Goal: Task Accomplishment & Management: Complete application form

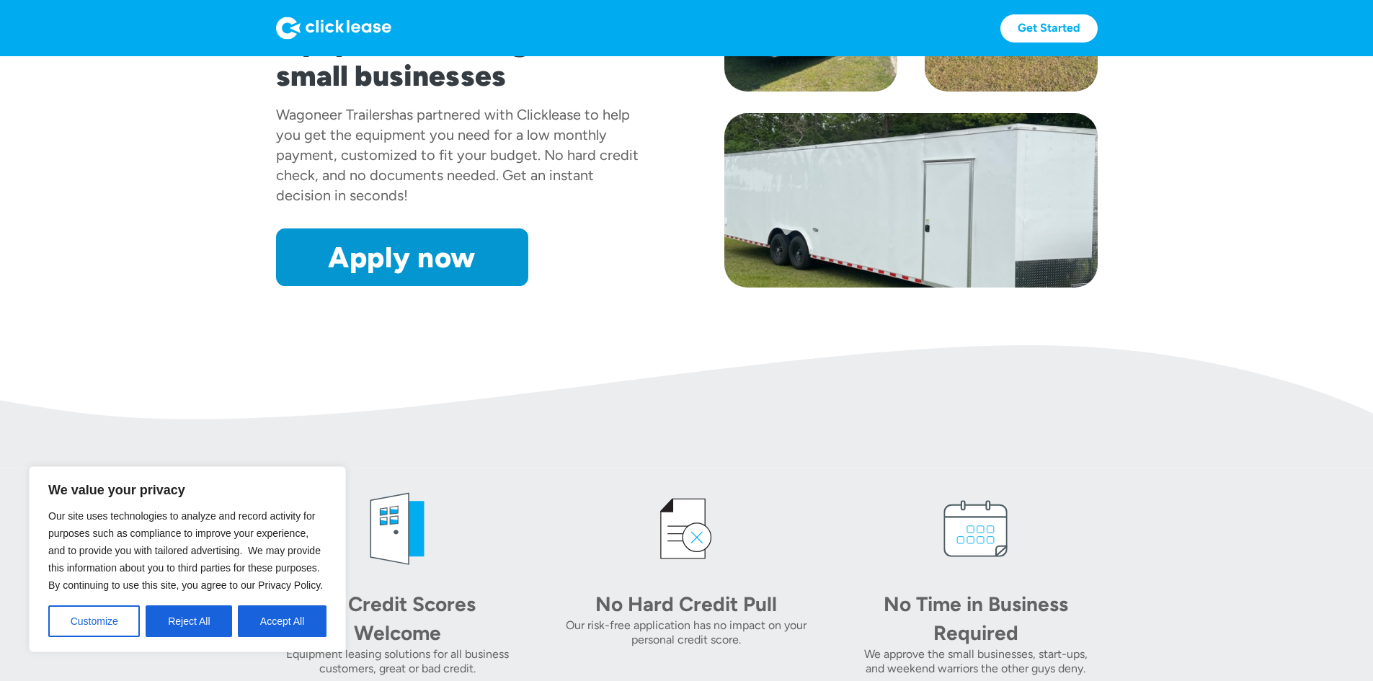
scroll to position [216, 0]
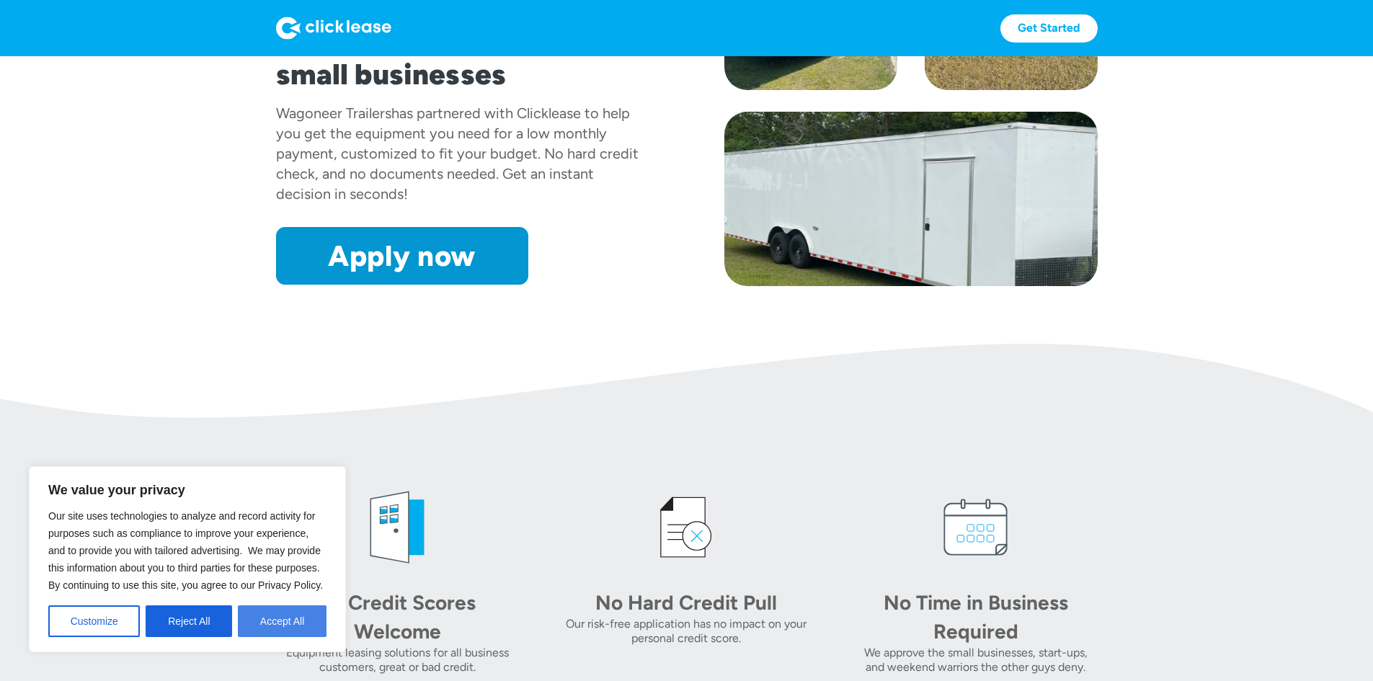
click at [269, 621] on button "Accept All" at bounding box center [282, 621] width 89 height 32
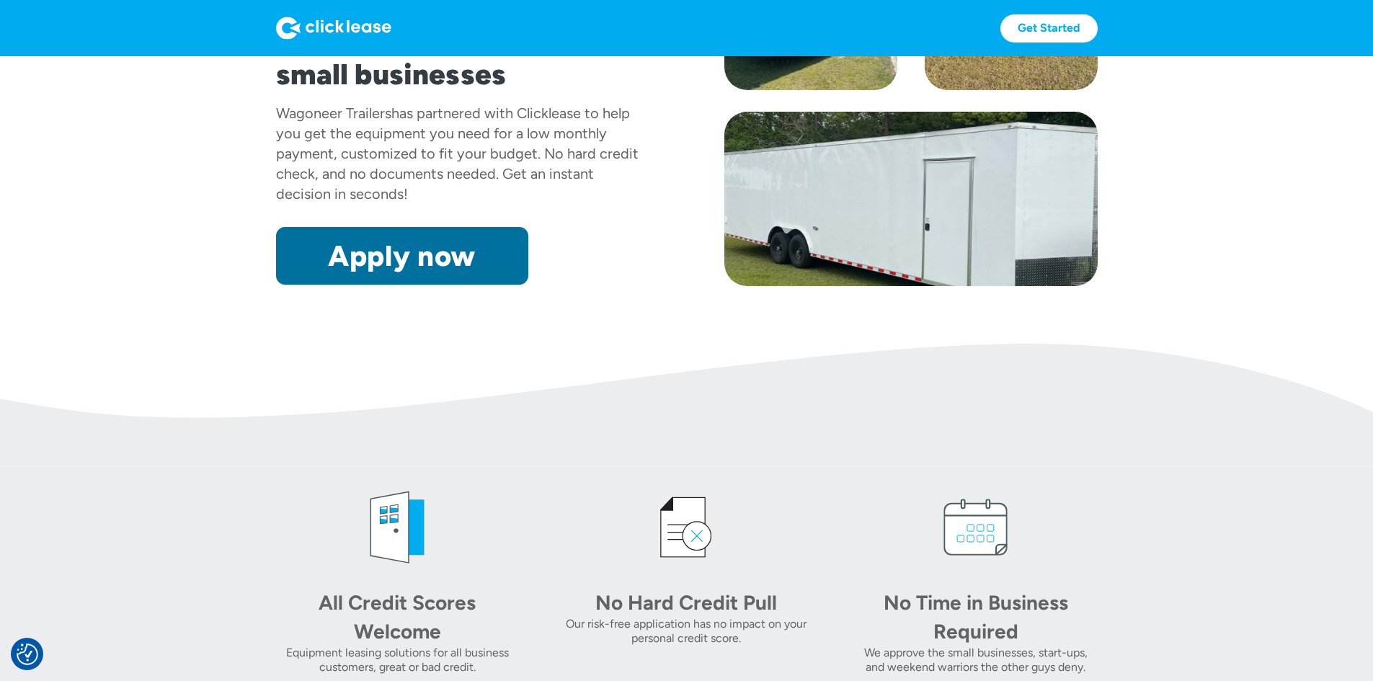
click at [312, 285] on link "Apply now" at bounding box center [402, 256] width 252 height 58
